Goal: Find specific page/section: Find specific page/section

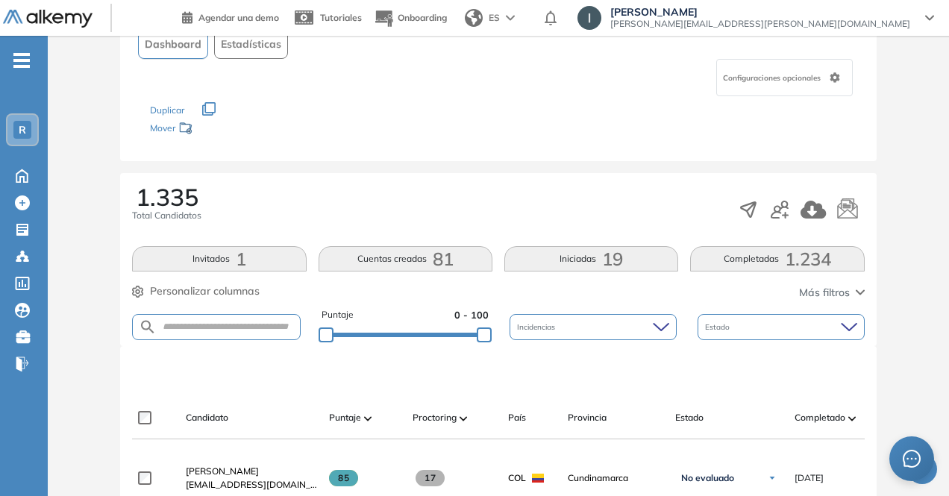
scroll to position [106, 0]
